Goal: Browse casually

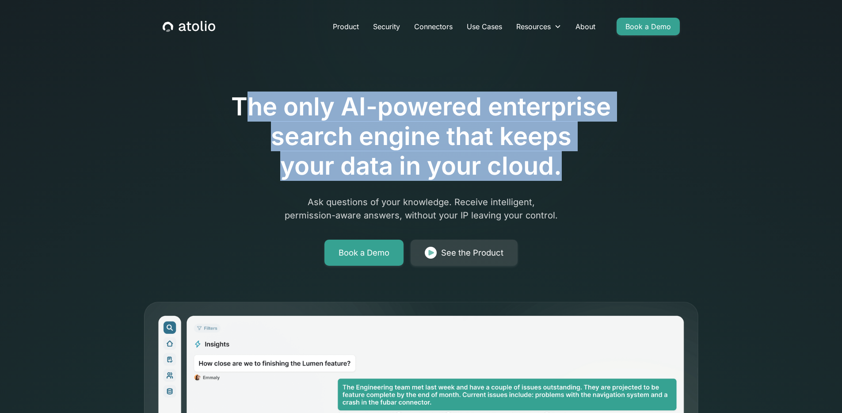
drag, startPoint x: 555, startPoint y: 131, endPoint x: 568, endPoint y: 160, distance: 31.8
click at [572, 156] on h1 "The only AI-powered enterprise search engine that keeps your data in your cloud." at bounding box center [421, 136] width 452 height 89
click at [568, 161] on h1 "The only AI-powered enterprise search engine that keeps your data in your cloud." at bounding box center [421, 136] width 452 height 89
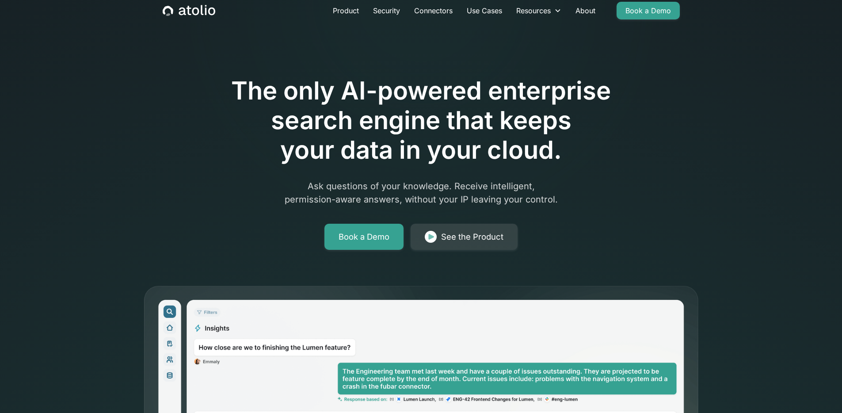
scroll to position [16, 0]
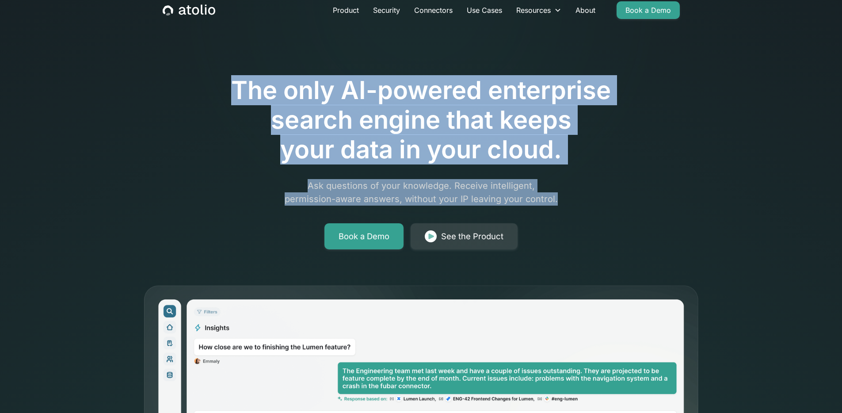
drag, startPoint x: 255, startPoint y: 89, endPoint x: 587, endPoint y: 203, distance: 351.0
click at [587, 204] on div "The only AI-powered enterprise search engine that keeps your data in your cloud…" at bounding box center [421, 307] width 566 height 562
click at [587, 203] on p "Ask questions of your knowledge. Receive intelligent, permission-aware answers,…" at bounding box center [420, 192] width 339 height 27
drag, startPoint x: 577, startPoint y: 206, endPoint x: 215, endPoint y: 91, distance: 379.8
click at [215, 91] on div "The only AI-powered enterprise search engine that keeps your data in your cloud…" at bounding box center [421, 137] width 452 height 223
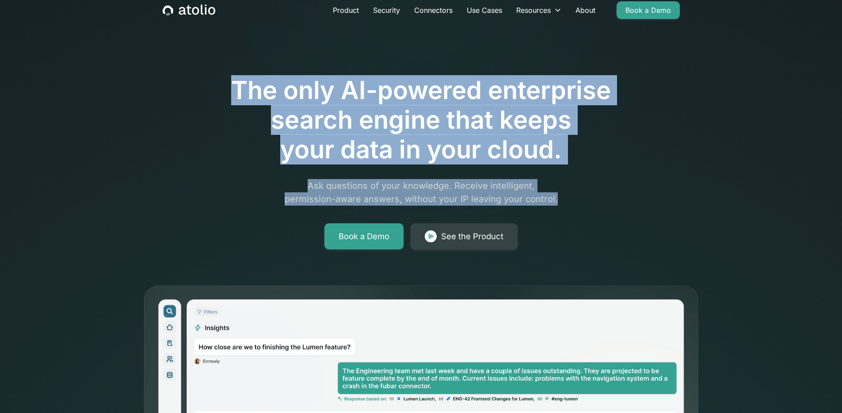
click at [217, 91] on h1 "The only AI-powered enterprise search engine that keeps your data in your cloud." at bounding box center [421, 120] width 452 height 89
drag, startPoint x: 344, startPoint y: 117, endPoint x: 583, endPoint y: 193, distance: 250.8
click at [585, 193] on div "The only AI-powered enterprise search engine that keeps your data in your cloud…" at bounding box center [421, 137] width 452 height 223
click at [583, 193] on p "Ask questions of your knowledge. Receive intelligent, permission-aware answers,…" at bounding box center [420, 192] width 339 height 27
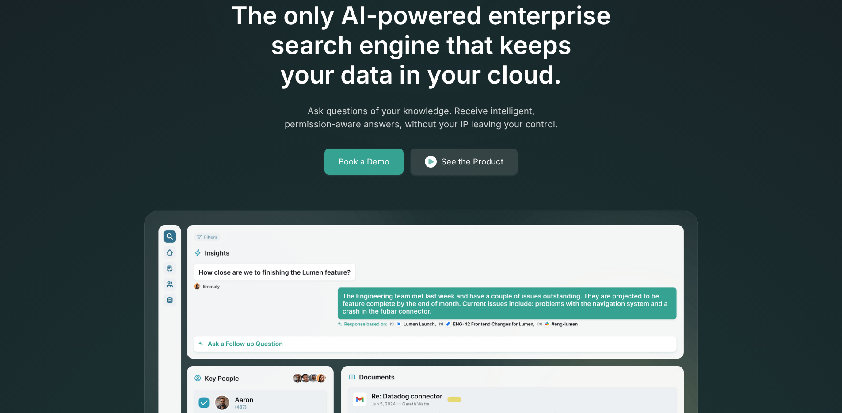
scroll to position [99, 0]
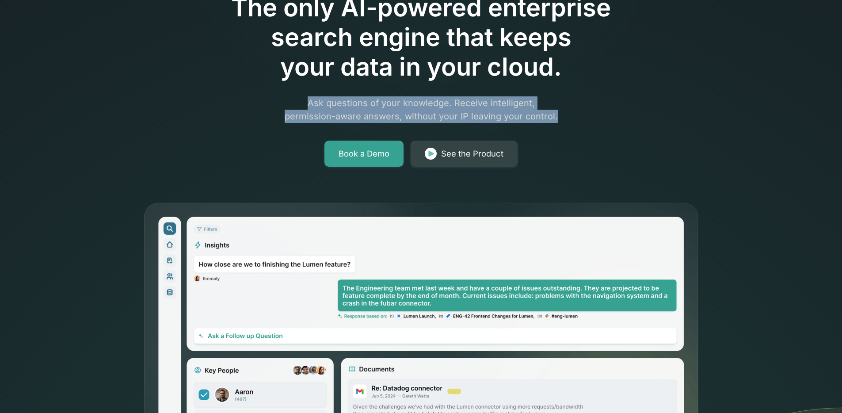
drag, startPoint x: 558, startPoint y: 117, endPoint x: 280, endPoint y: 100, distance: 278.9
click at [280, 100] on p "Ask questions of your knowledge. Receive intelligent, permission-aware answers,…" at bounding box center [420, 109] width 339 height 27
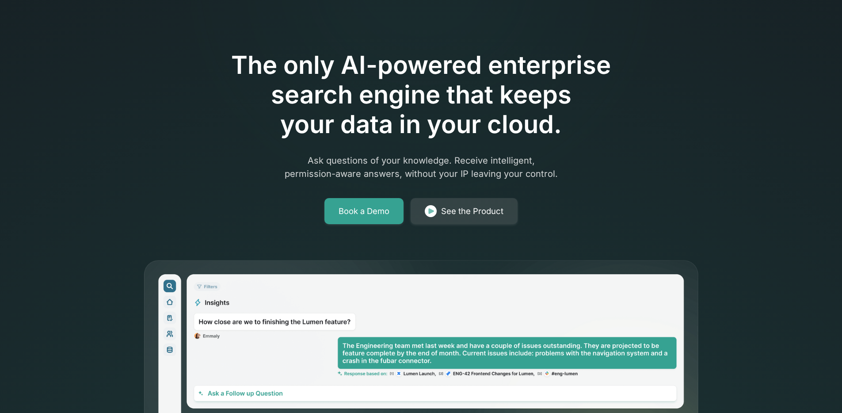
scroll to position [0, 0]
